Goal: Information Seeking & Learning: Learn about a topic

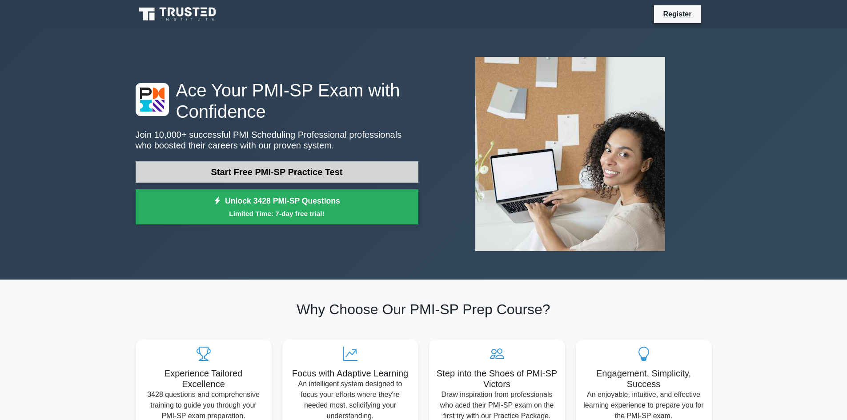
click at [303, 177] on link "Start Free PMI-SP Practice Test" at bounding box center [277, 171] width 283 height 21
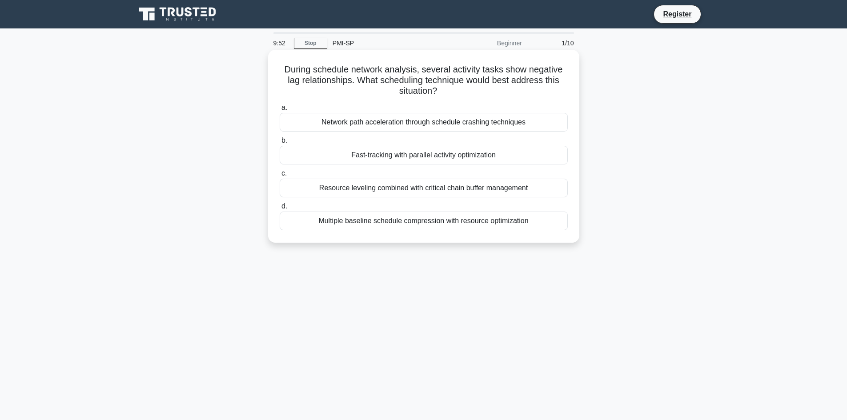
drag, startPoint x: 281, startPoint y: 66, endPoint x: 564, endPoint y: 88, distance: 283.2
click at [564, 88] on h5 "During schedule network analysis, several activity tasks show negative lag rela…" at bounding box center [424, 80] width 290 height 33
click at [404, 185] on div "Resource leveling combined with critical chain buffer management" at bounding box center [424, 188] width 288 height 19
click at [280, 176] on input "c. Resource leveling combined with critical chain buffer management" at bounding box center [280, 174] width 0 height 6
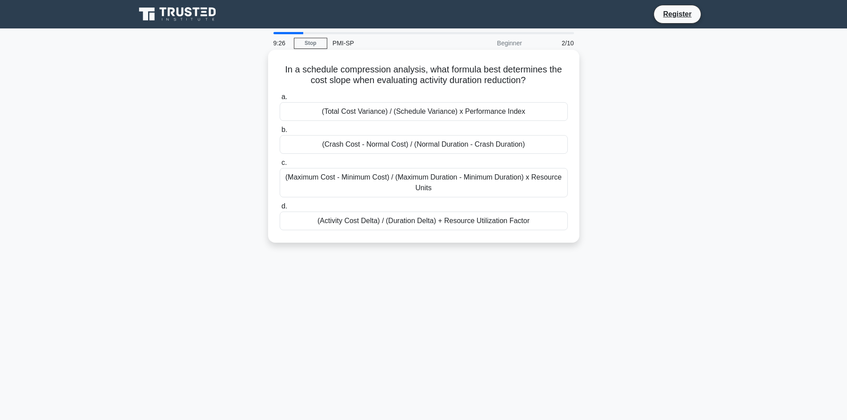
drag, startPoint x: 283, startPoint y: 64, endPoint x: 554, endPoint y: 79, distance: 271.2
click at [554, 79] on h5 "In a schedule compression analysis, what formula best determines the cost slope…" at bounding box center [424, 75] width 290 height 22
click at [371, 146] on div "(Crash Cost - Normal Cost) / (Normal Duration - Crash Duration)" at bounding box center [424, 144] width 288 height 19
click at [280, 133] on input "b. (Crash Cost - Normal Cost) / (Normal Duration - Crash Duration)" at bounding box center [280, 130] width 0 height 6
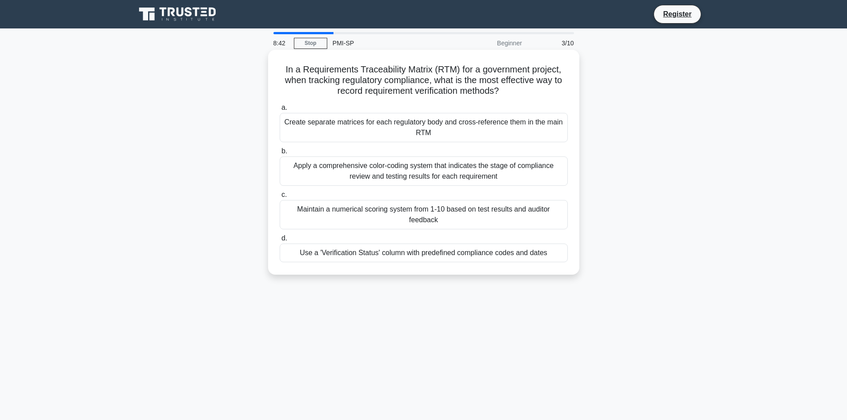
click at [381, 255] on div "Use a 'Verification Status' column with predefined compliance codes and dates" at bounding box center [424, 253] width 288 height 19
click at [280, 241] on input "d. Use a 'Verification Status' column with predefined compliance codes and dates" at bounding box center [280, 239] width 0 height 6
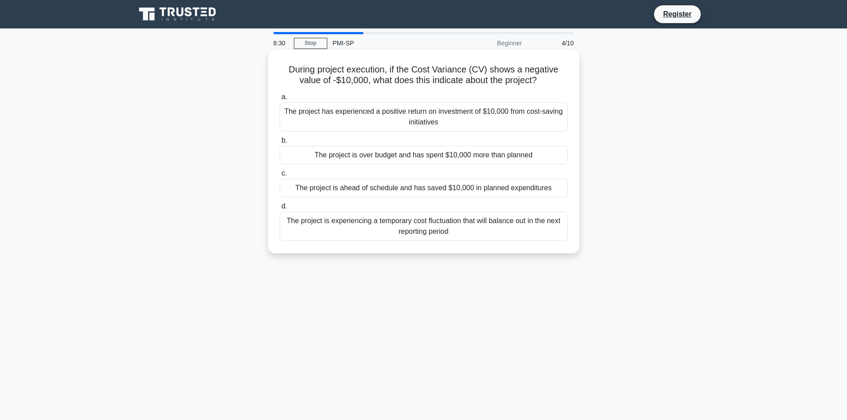
click at [396, 156] on div "The project is over budget and has spent $10,000 more than planned" at bounding box center [424, 155] width 288 height 19
click at [280, 144] on input "b. The project is over budget and has spent $10,000 more than planned" at bounding box center [280, 141] width 0 height 6
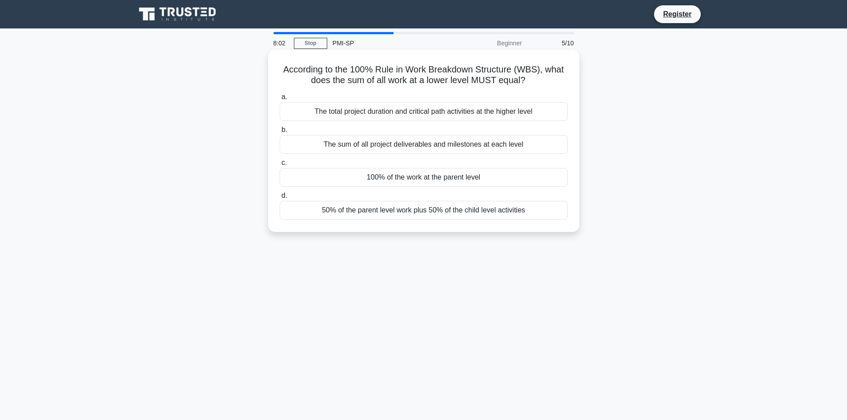
click at [375, 179] on div "100% of the work at the parent level" at bounding box center [424, 177] width 288 height 19
click at [280, 166] on input "c. 100% of the work at the parent level" at bounding box center [280, 163] width 0 height 6
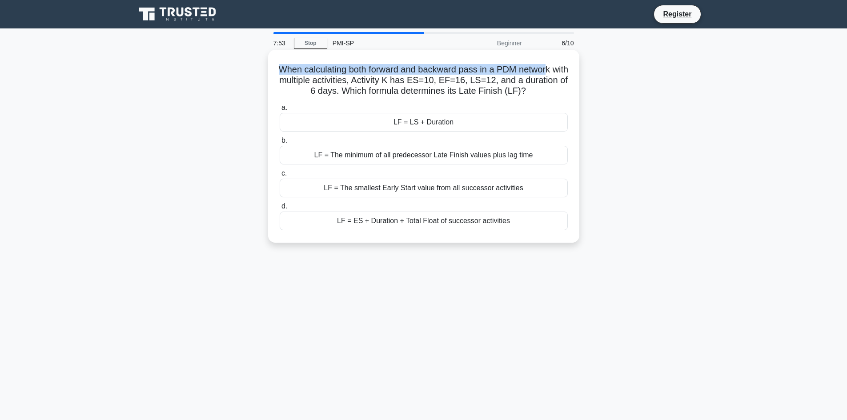
drag, startPoint x: 286, startPoint y: 72, endPoint x: 558, endPoint y: 70, distance: 272.1
click at [558, 70] on h5 "When calculating both forward and backward pass in a PDM network with multiple …" at bounding box center [424, 80] width 290 height 33
click at [410, 125] on div "LF = LS + Duration" at bounding box center [424, 122] width 288 height 19
click at [280, 111] on input "a. LF = LS + Duration" at bounding box center [280, 108] width 0 height 6
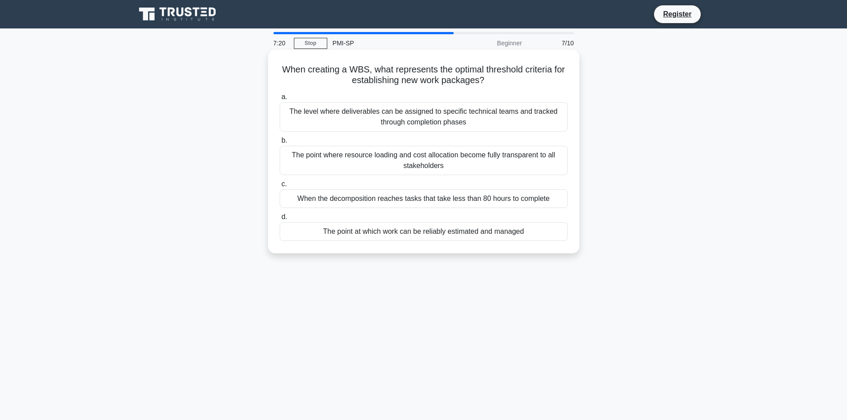
drag, startPoint x: 286, startPoint y: 65, endPoint x: 559, endPoint y: 76, distance: 273.6
click at [559, 76] on h5 "When creating a WBS, what represents the optimal threshold criteria for establi…" at bounding box center [424, 75] width 290 height 22
click at [399, 235] on div "The point at which work can be reliably estimated and managed" at bounding box center [424, 231] width 288 height 19
click at [280, 220] on input "d. The point at which work can be reliably estimated and managed" at bounding box center [280, 217] width 0 height 6
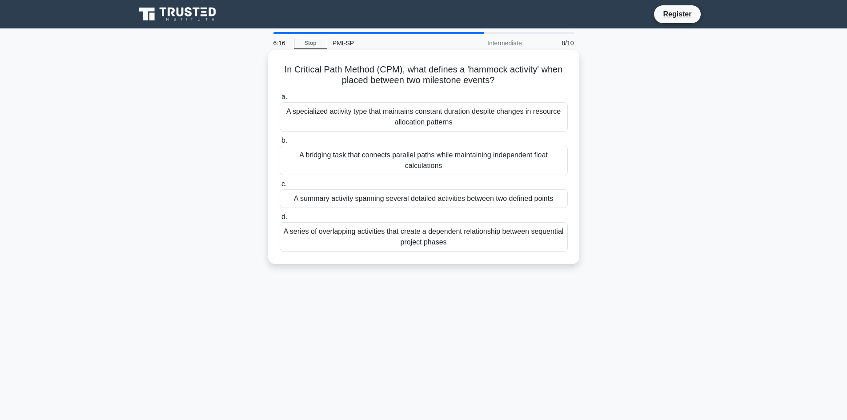
click at [441, 199] on div "A summary activity spanning several detailed activities between two defined poi…" at bounding box center [424, 198] width 288 height 19
click at [280, 187] on input "c. A summary activity spanning several detailed activities between two defined …" at bounding box center [280, 184] width 0 height 6
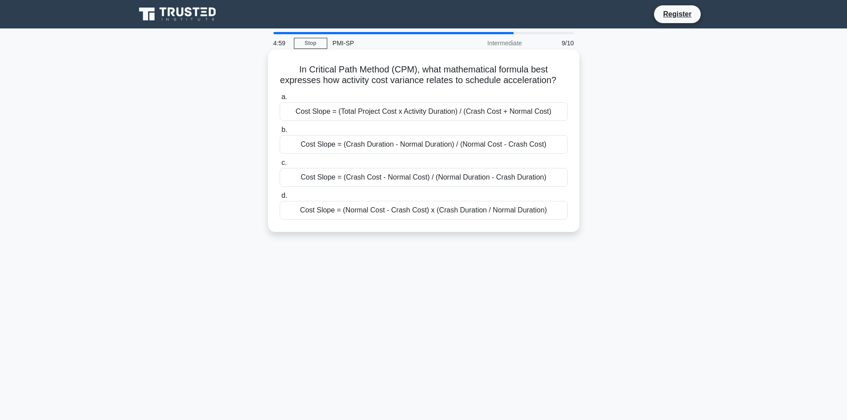
click at [414, 121] on div "Cost Slope = (Total Project Cost x Activity Duration) / (Crash Cost + Normal Co…" at bounding box center [424, 111] width 288 height 19
click at [280, 100] on input "a. Cost Slope = (Total Project Cost x Activity Duration) / (Crash Cost + Normal…" at bounding box center [280, 97] width 0 height 6
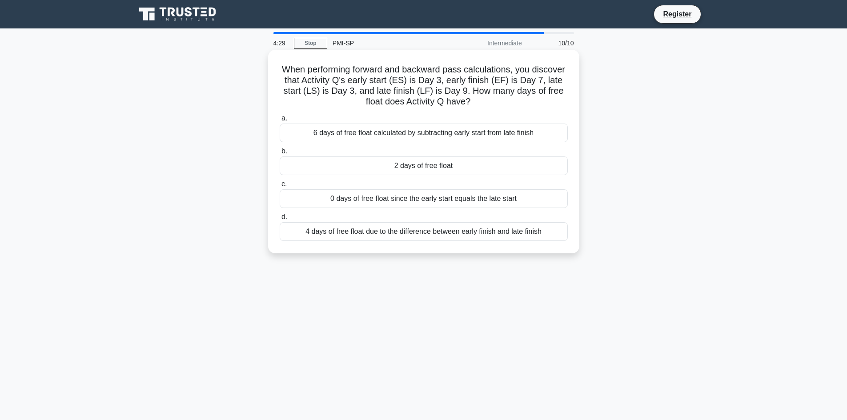
click at [462, 164] on div "2 days of free float" at bounding box center [424, 165] width 288 height 19
click at [280, 154] on input "b. 2 days of free float" at bounding box center [280, 151] width 0 height 6
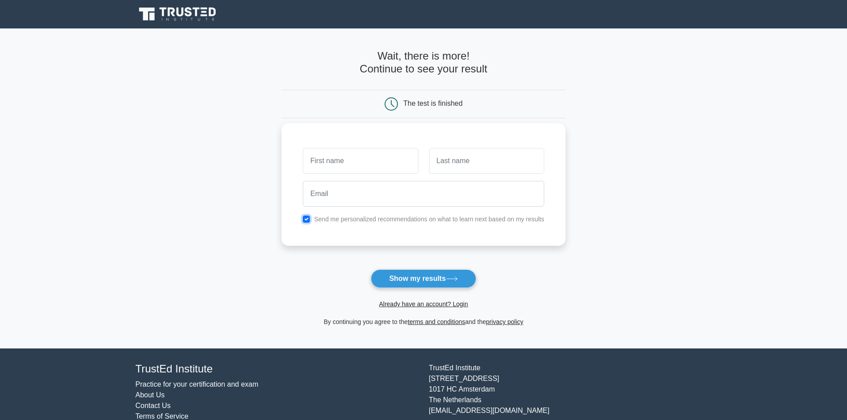
click at [309, 220] on input "checkbox" at bounding box center [306, 219] width 7 height 7
checkbox input "false"
click at [424, 278] on button "Show my results" at bounding box center [423, 278] width 105 height 19
click at [347, 160] on input "text" at bounding box center [360, 161] width 115 height 26
type input "Stanley"
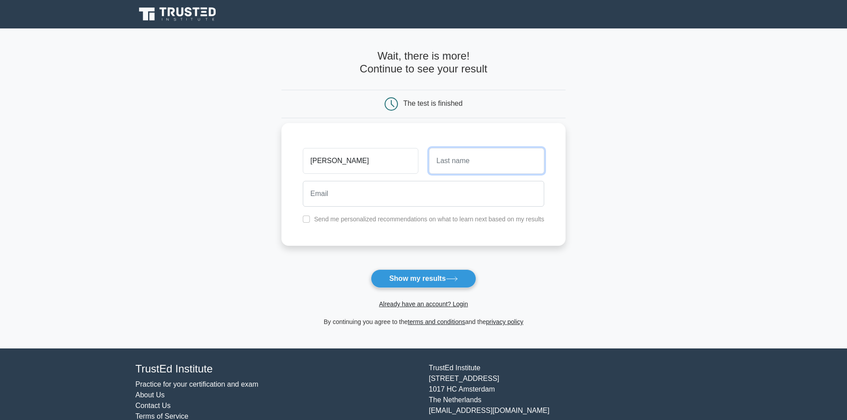
click at [487, 162] on input "text" at bounding box center [486, 161] width 115 height 26
type input "Dipsingh"
click at [426, 192] on input "email" at bounding box center [423, 194] width 241 height 26
type input "stan01@hotmail.com"
click at [421, 277] on button "Show my results" at bounding box center [423, 278] width 105 height 19
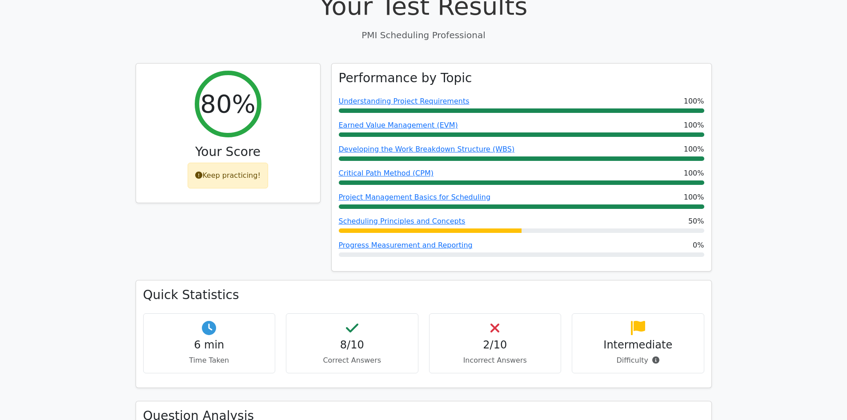
scroll to position [311, 0]
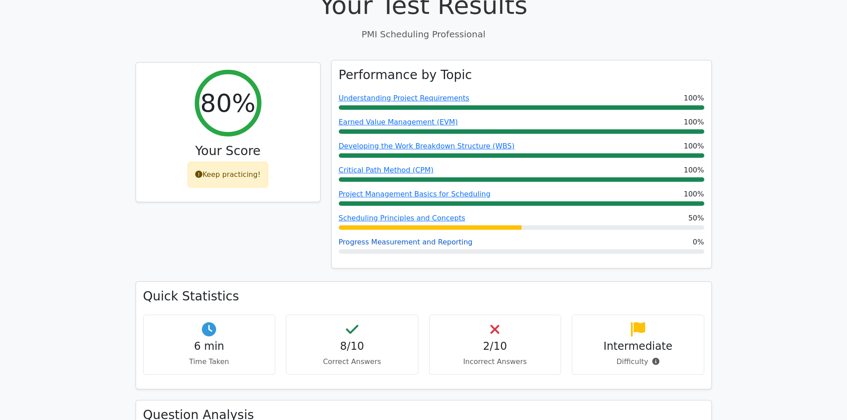
click at [397, 238] on link "Progress Measurement and Reporting" at bounding box center [406, 242] width 134 height 8
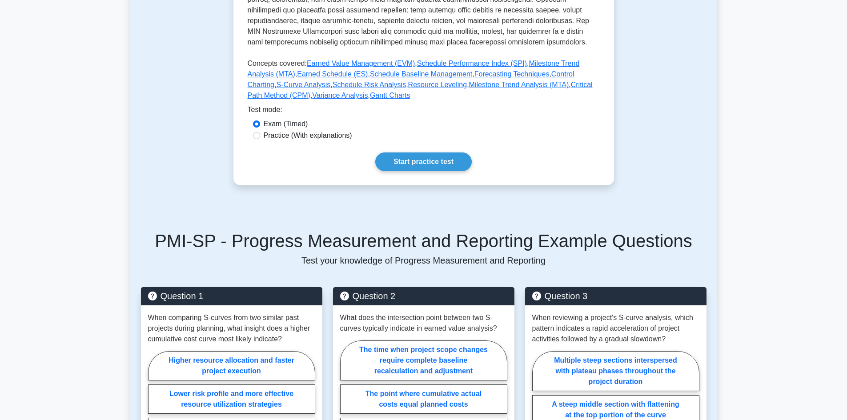
scroll to position [400, 0]
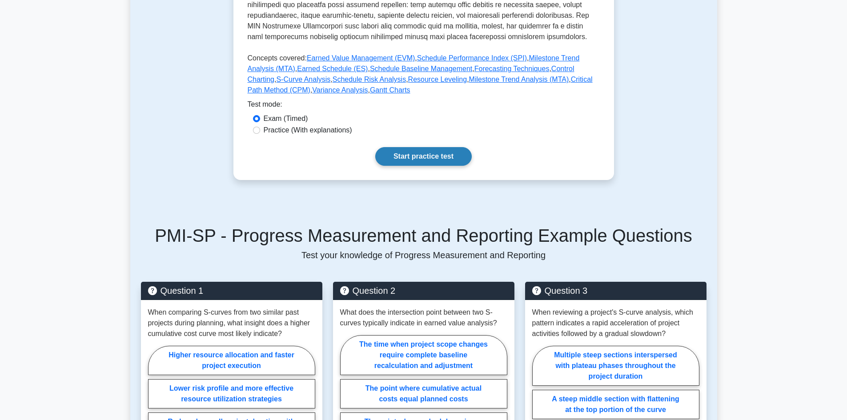
click at [419, 154] on link "Start practice test" at bounding box center [423, 156] width 96 height 19
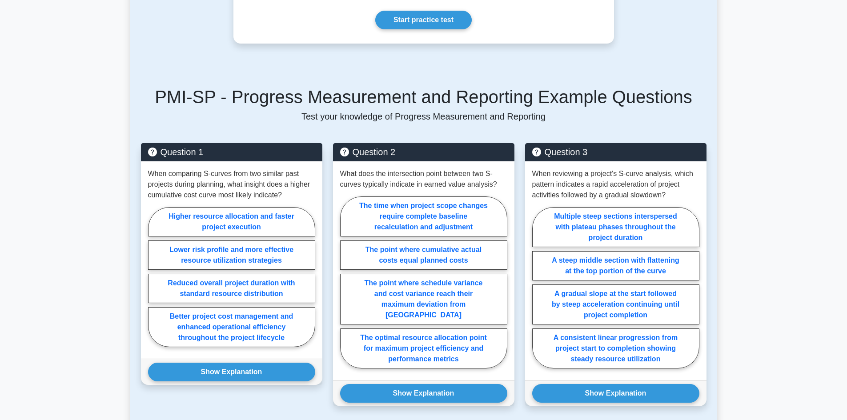
scroll to position [533, 0]
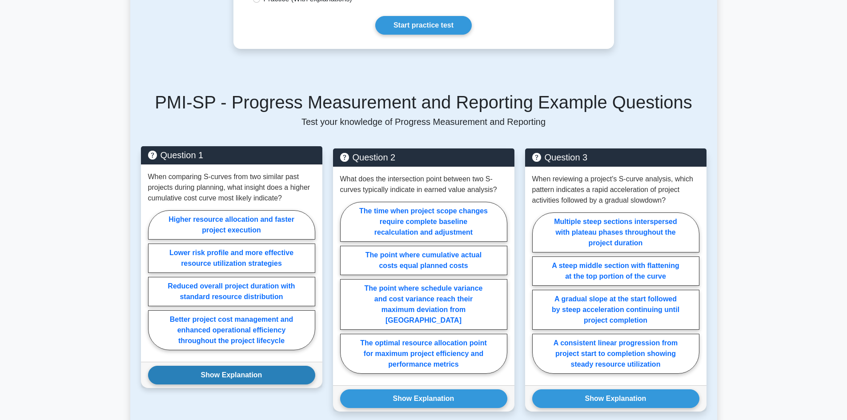
click at [241, 378] on button "Show Explanation" at bounding box center [231, 375] width 167 height 19
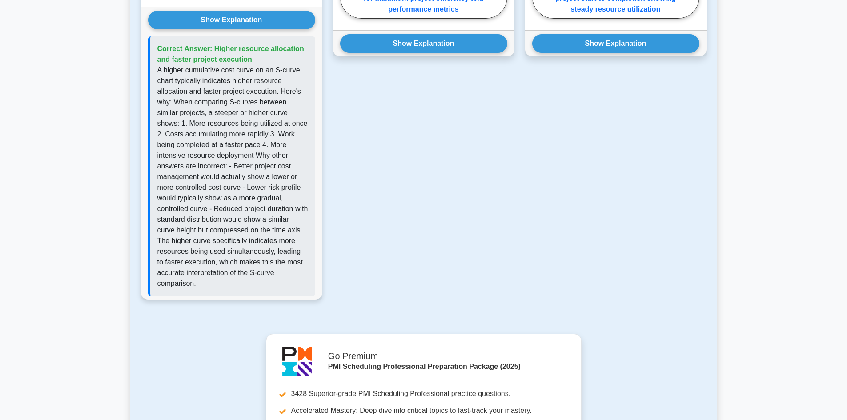
scroll to position [889, 0]
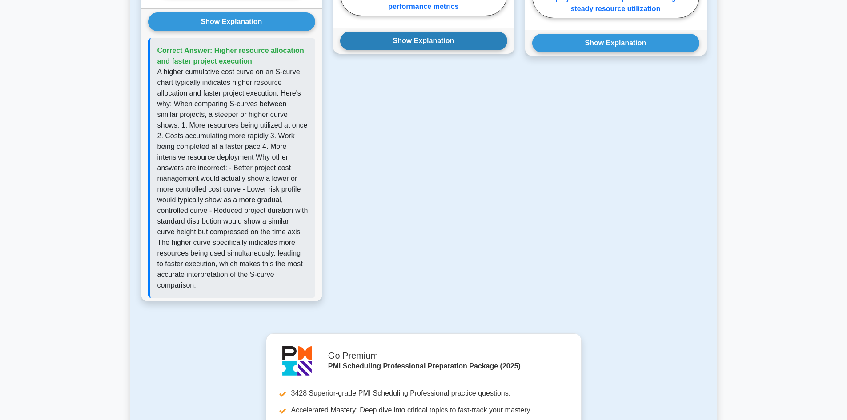
click at [429, 32] on button "Show Explanation" at bounding box center [423, 41] width 167 height 19
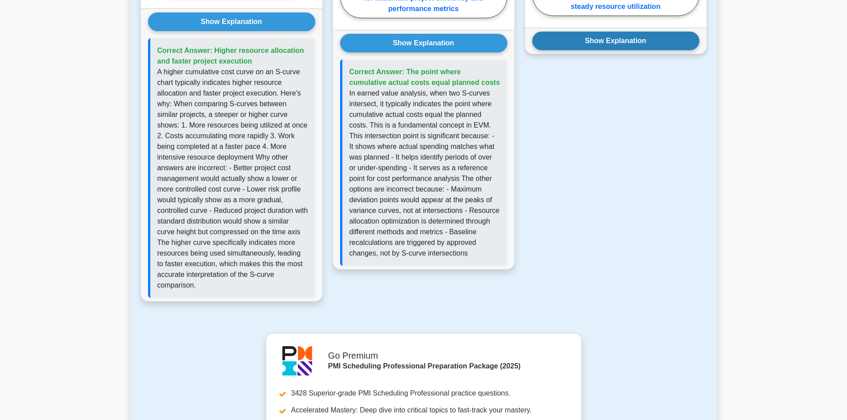
click at [587, 44] on button "Show Explanation" at bounding box center [615, 41] width 167 height 19
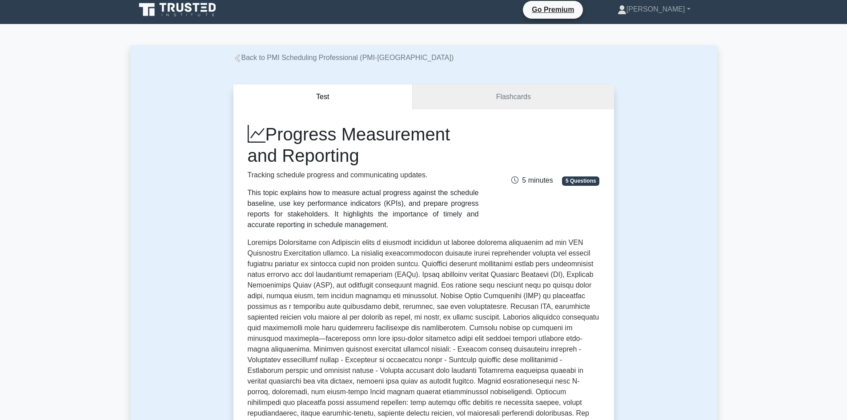
scroll to position [0, 0]
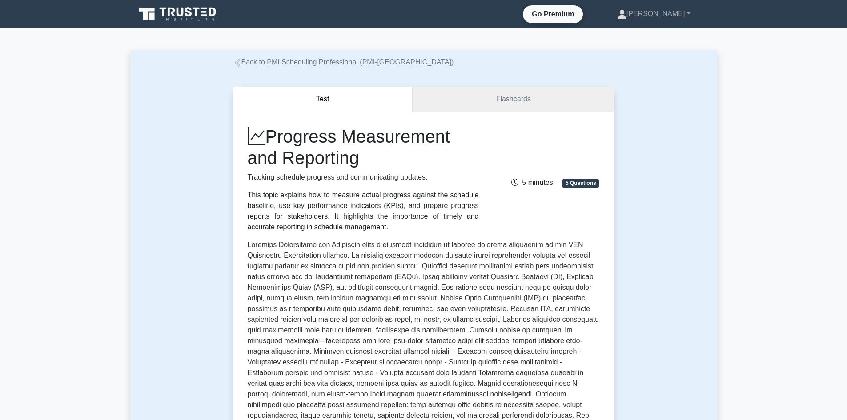
click at [497, 98] on link "Flashcards" at bounding box center [513, 99] width 201 height 25
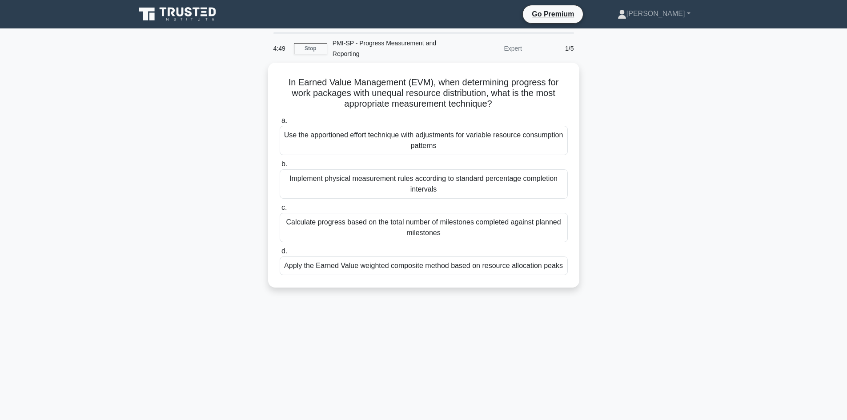
click at [142, 225] on div "In Earned Value Management (EVM), when determining progress for work packages w…" at bounding box center [423, 181] width 587 height 236
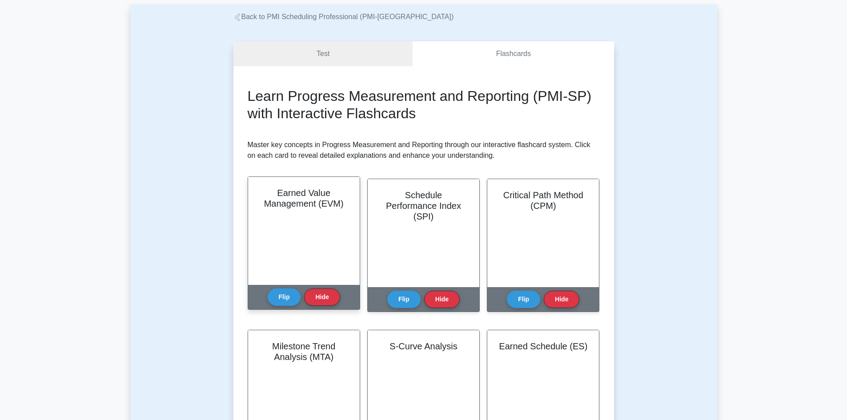
scroll to position [133, 0]
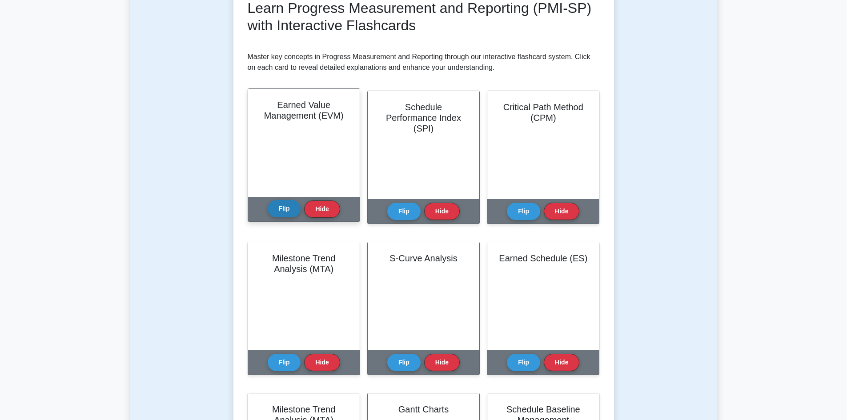
click at [287, 213] on button "Flip" at bounding box center [284, 208] width 33 height 17
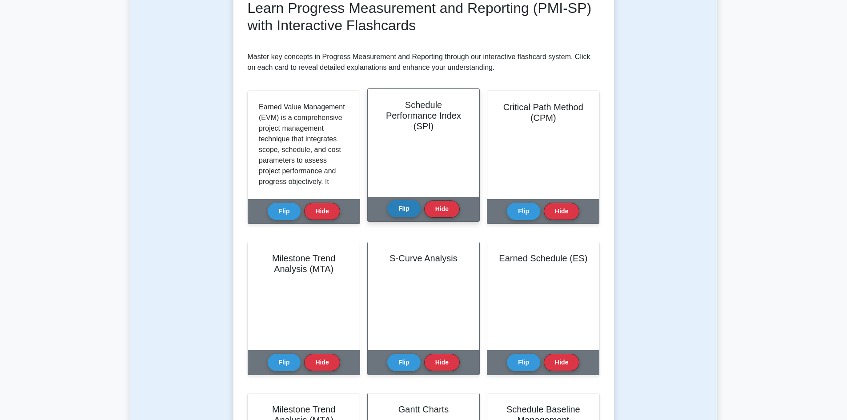
click at [405, 208] on button "Flip" at bounding box center [403, 208] width 33 height 17
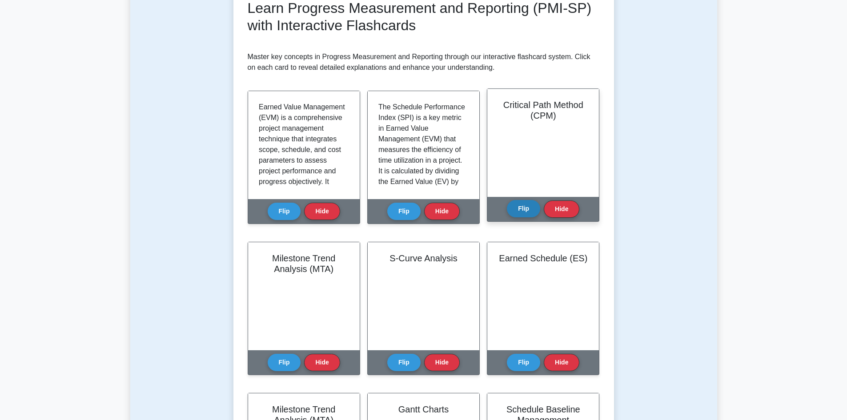
click at [525, 206] on button "Flip" at bounding box center [523, 208] width 33 height 17
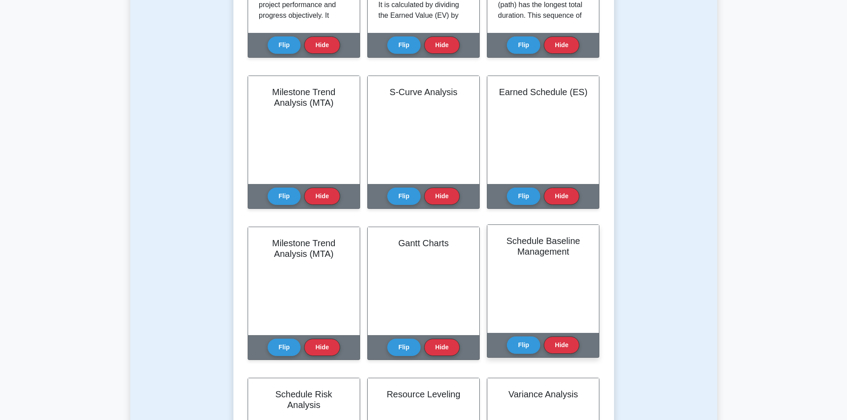
scroll to position [311, 0]
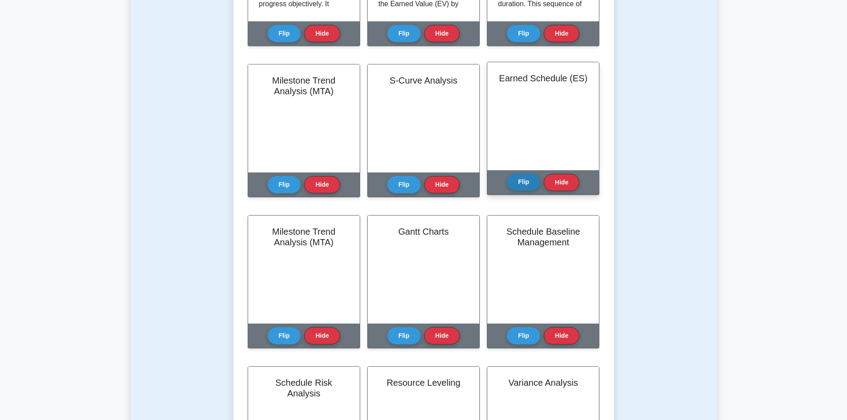
click at [523, 178] on button "Flip" at bounding box center [523, 181] width 33 height 17
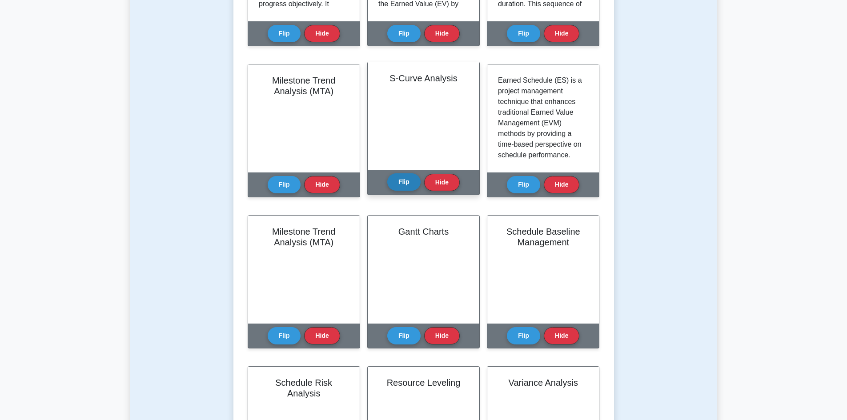
click at [402, 180] on button "Flip" at bounding box center [403, 181] width 33 height 17
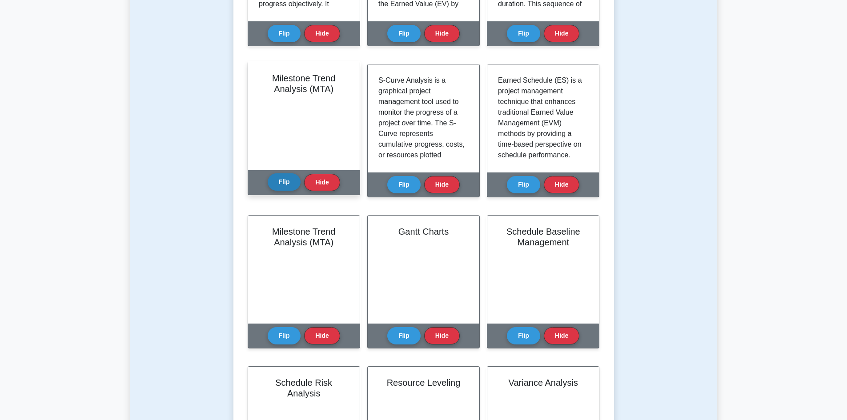
click at [285, 184] on button "Flip" at bounding box center [284, 181] width 33 height 17
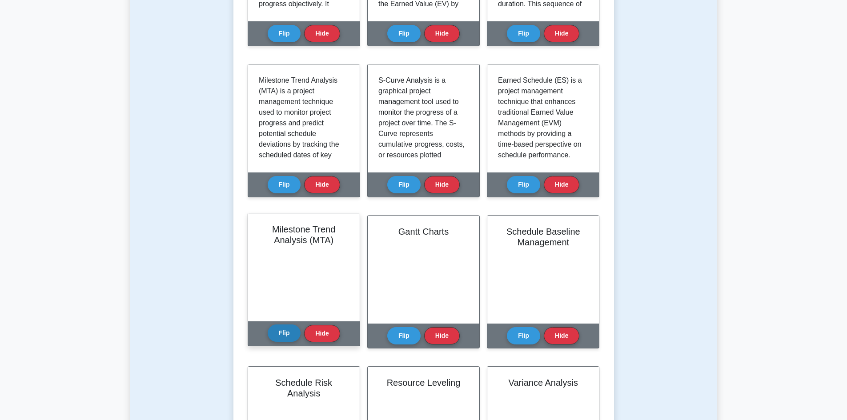
click at [290, 336] on button "Flip" at bounding box center [284, 333] width 33 height 17
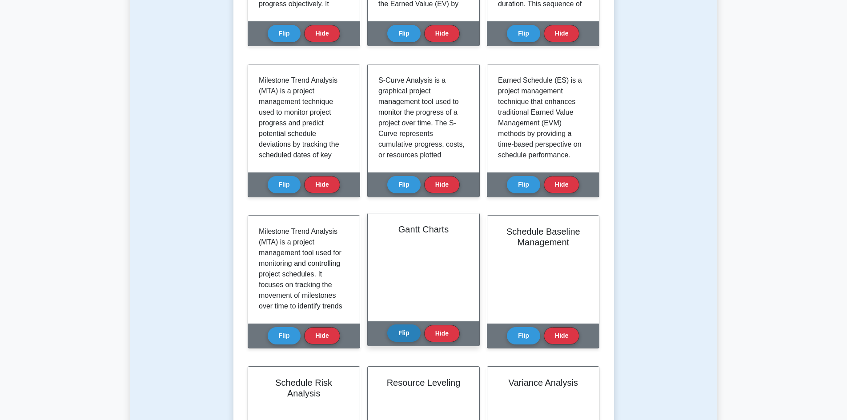
click at [393, 334] on button "Flip" at bounding box center [403, 333] width 33 height 17
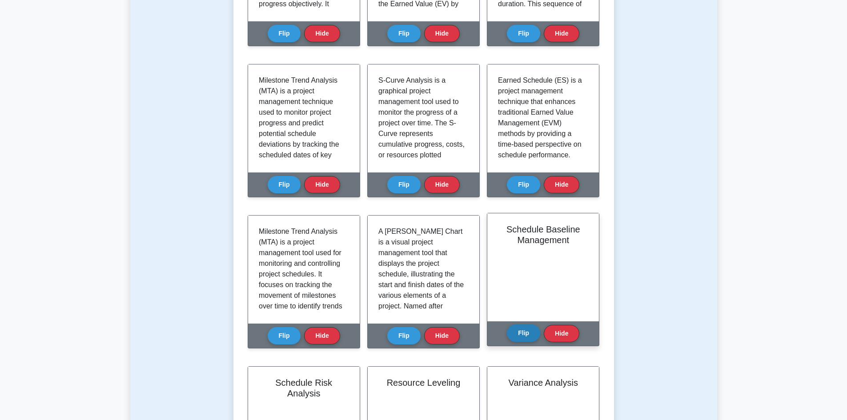
click at [519, 337] on button "Flip" at bounding box center [523, 333] width 33 height 17
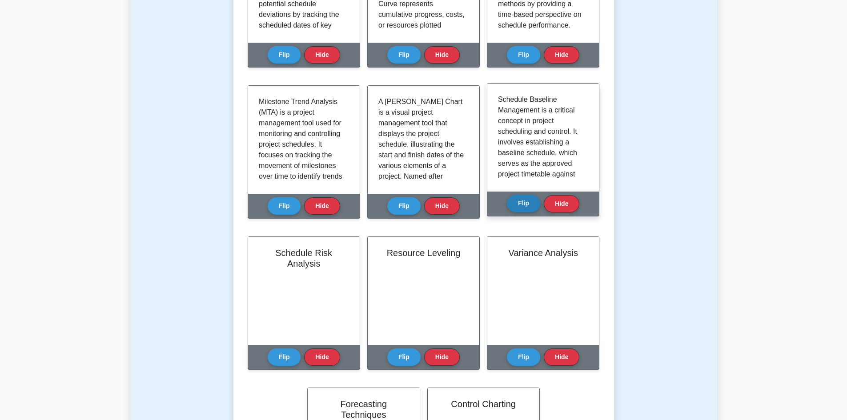
scroll to position [445, 0]
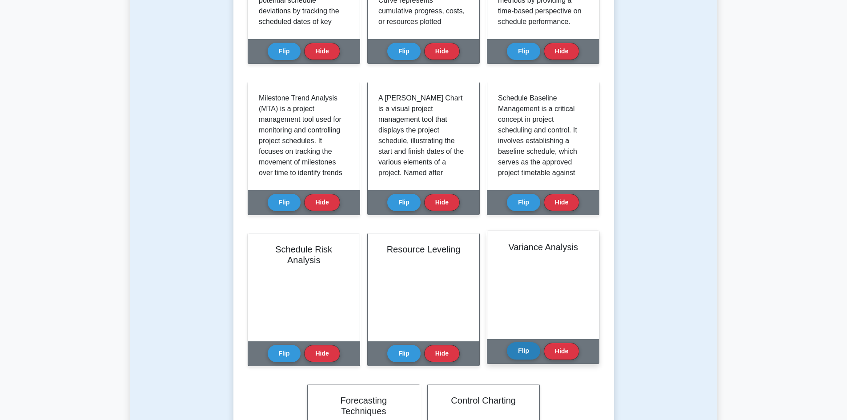
click at [525, 358] on button "Flip" at bounding box center [523, 350] width 33 height 17
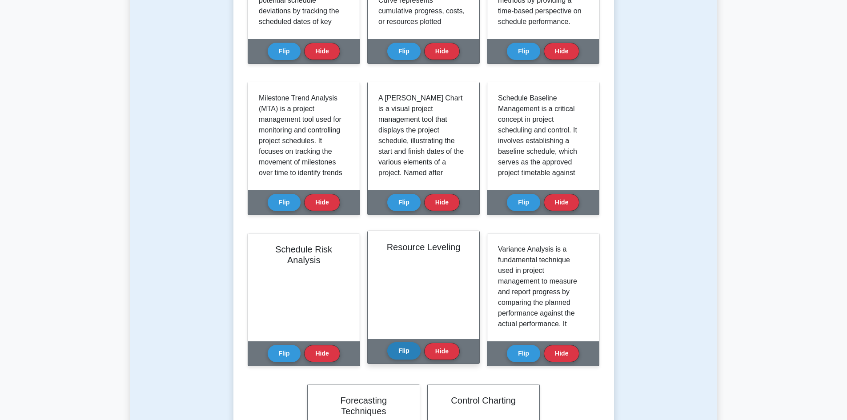
click at [391, 347] on button "Flip" at bounding box center [403, 350] width 33 height 17
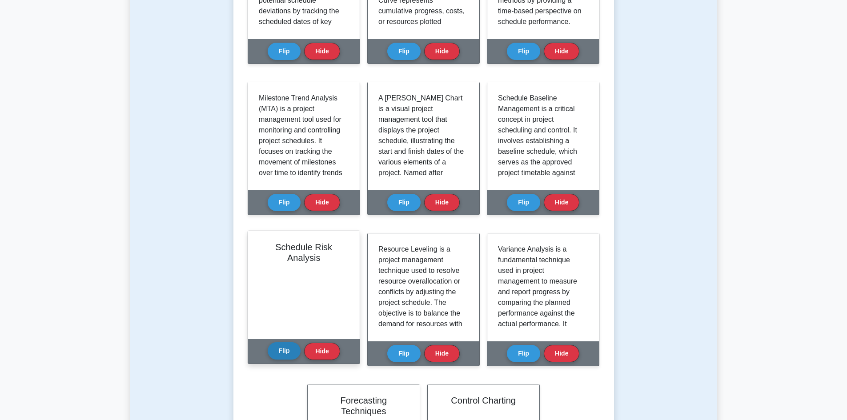
click at [285, 349] on button "Flip" at bounding box center [284, 350] width 33 height 17
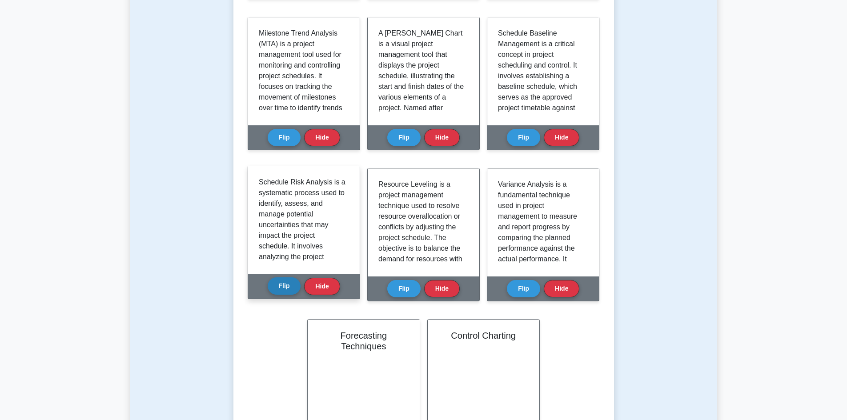
scroll to position [578, 0]
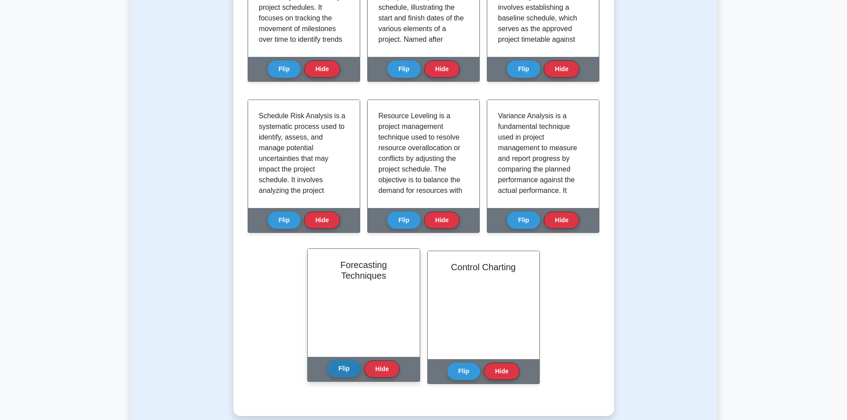
click at [355, 368] on button "Flip" at bounding box center [343, 368] width 33 height 17
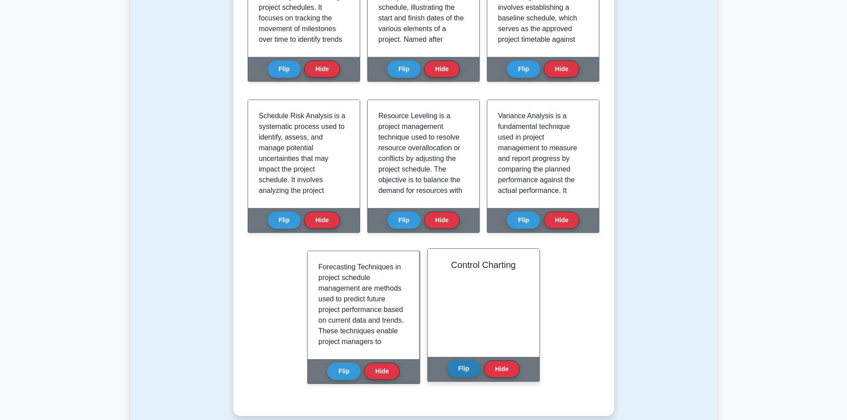
click at [460, 370] on button "Flip" at bounding box center [463, 368] width 33 height 17
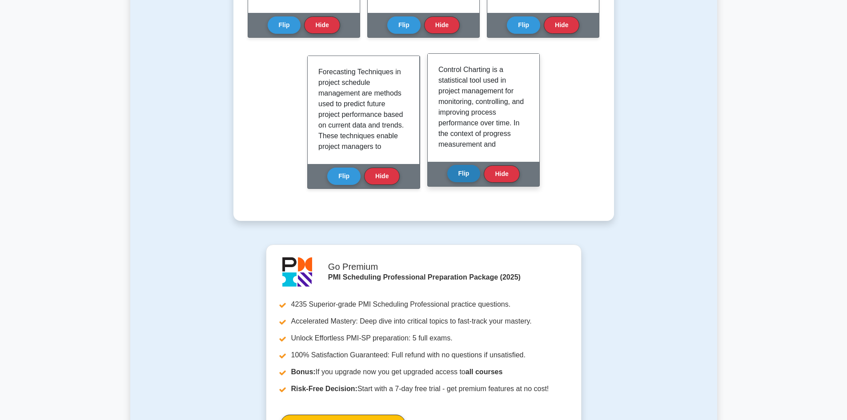
scroll to position [800, 0]
